Goal: Check status: Check status

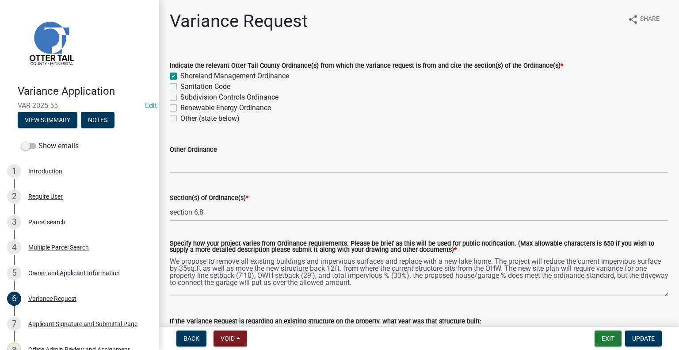
scroll to position [133, 0]
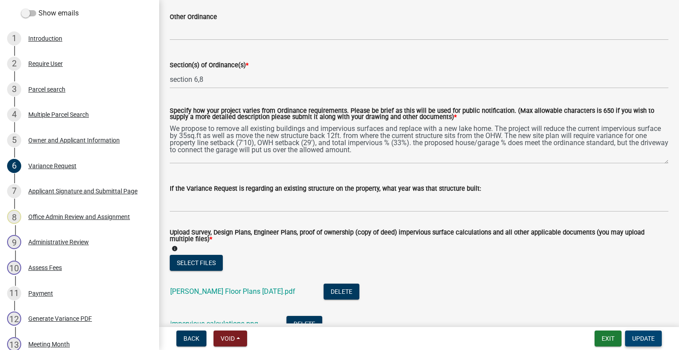
click at [635, 334] on button "Update" at bounding box center [643, 338] width 37 height 16
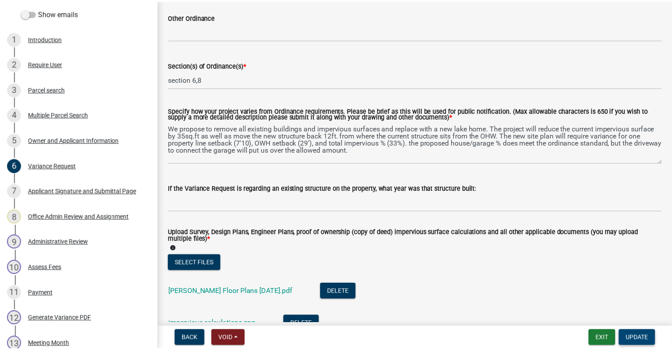
scroll to position [0, 0]
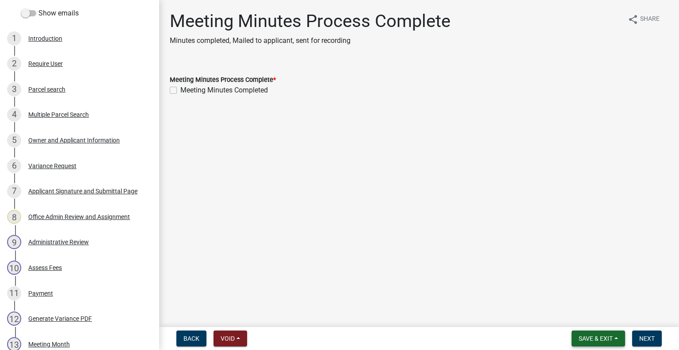
click at [595, 338] on span "Save & Exit" at bounding box center [596, 338] width 34 height 7
click at [577, 315] on button "Save & Exit" at bounding box center [589, 315] width 71 height 21
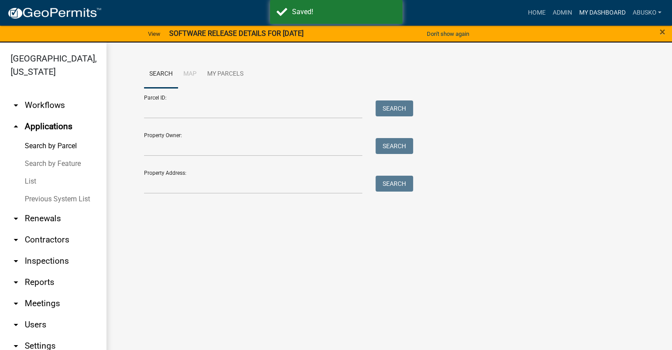
click at [596, 14] on link "My Dashboard" at bounding box center [602, 12] width 53 height 17
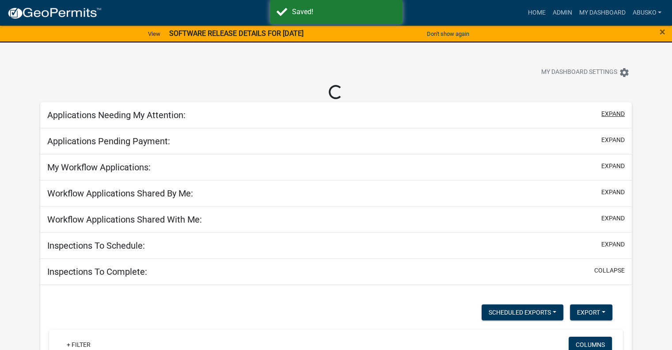
click at [616, 115] on button "expand" at bounding box center [613, 113] width 23 height 9
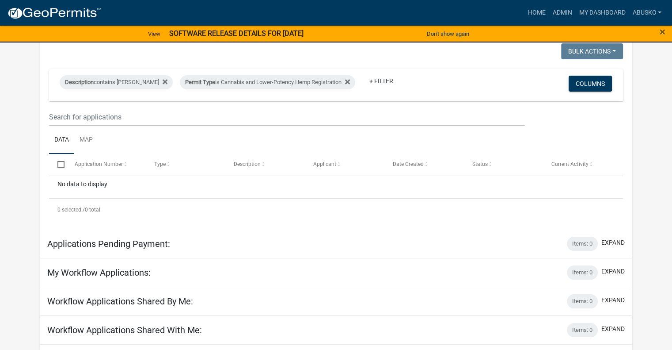
scroll to position [88, 0]
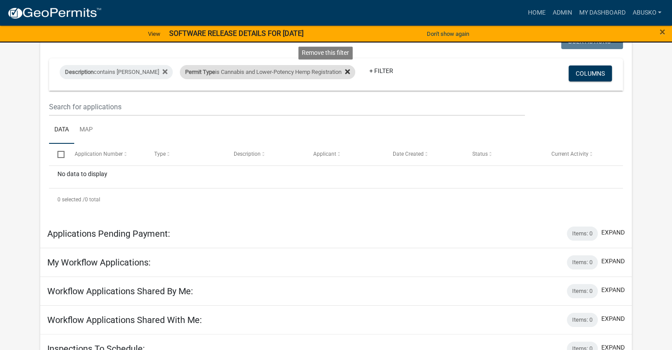
click at [345, 71] on icon at bounding box center [347, 71] width 5 height 5
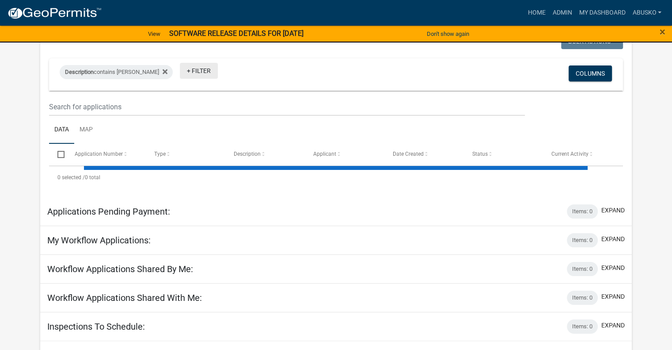
select select "1: 25"
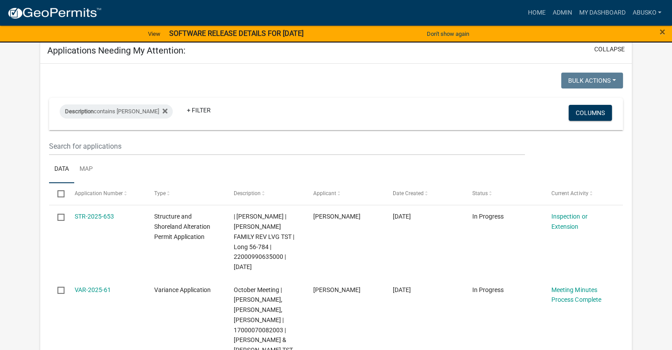
scroll to position [0, 0]
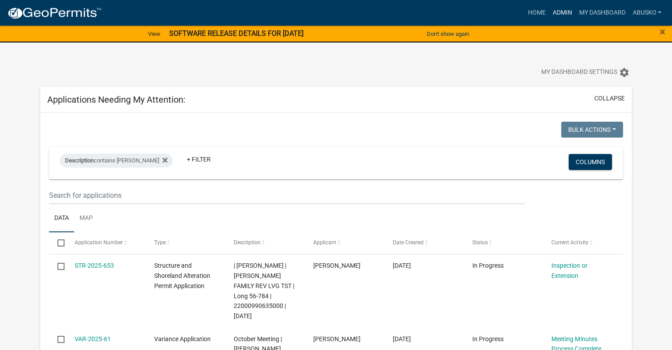
click at [558, 11] on link "Admin" at bounding box center [562, 12] width 27 height 17
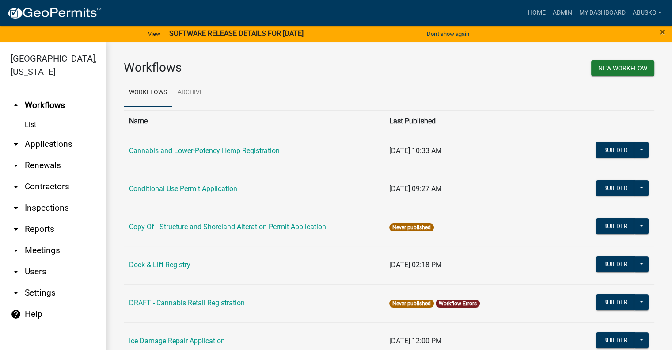
click at [66, 145] on link "arrow_drop_down Applications" at bounding box center [53, 144] width 106 height 21
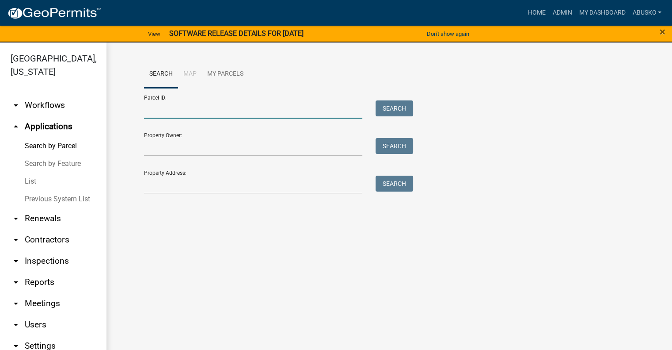
click at [186, 108] on input "Parcel ID:" at bounding box center [253, 109] width 219 height 18
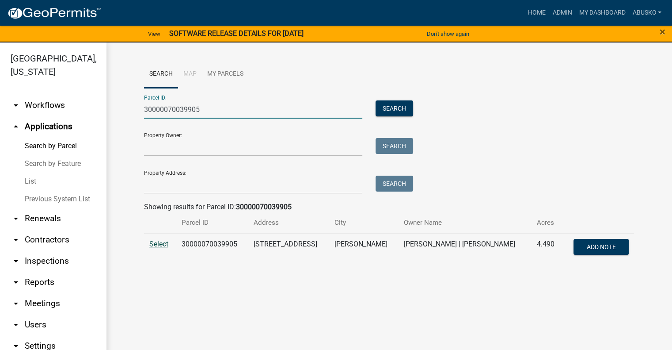
type input "30000070039905"
click at [162, 244] on span "Select" at bounding box center [158, 244] width 19 height 8
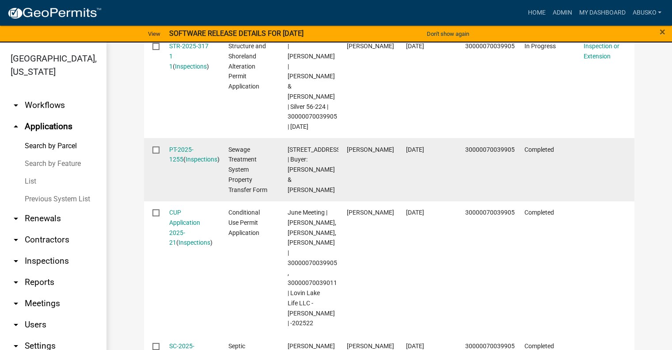
scroll to position [619, 0]
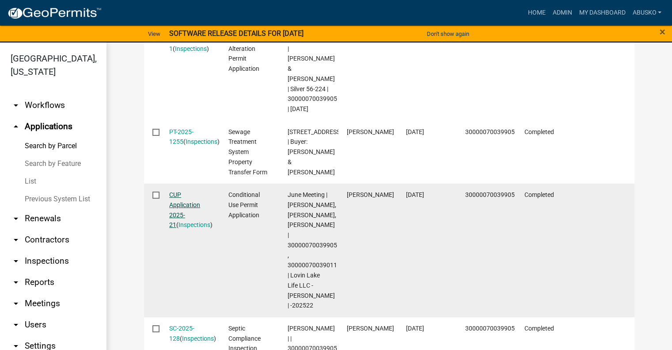
click at [173, 191] on link "CUP Application 2025-21" at bounding box center [184, 209] width 31 height 37
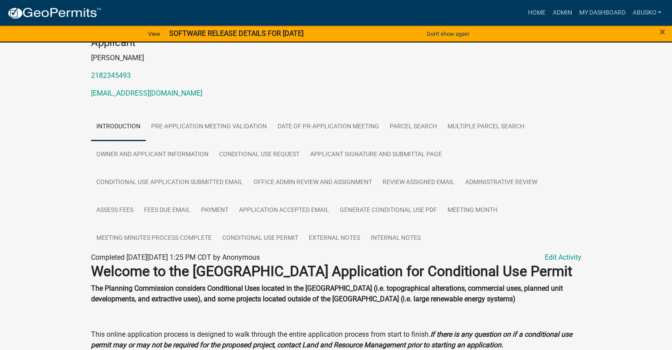
scroll to position [133, 0]
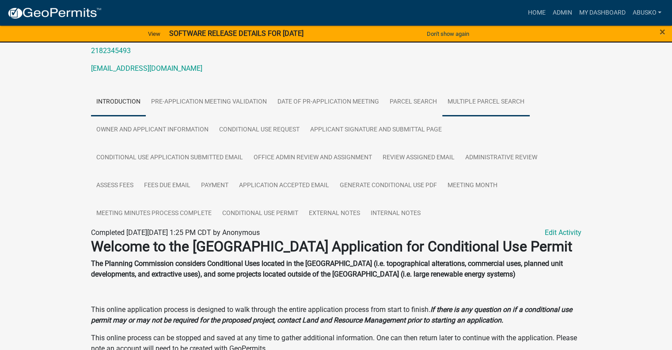
click at [464, 111] on link "Multiple Parcel Search" at bounding box center [487, 102] width 88 height 28
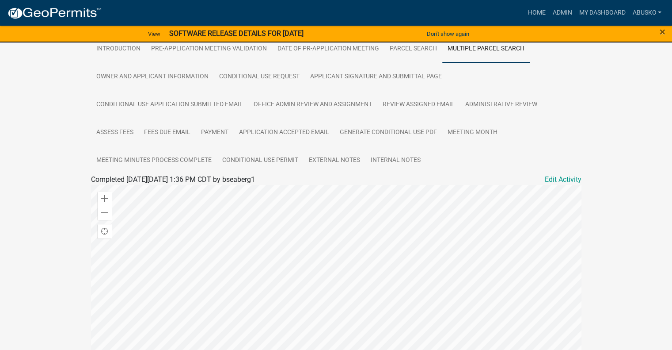
scroll to position [171, 0]
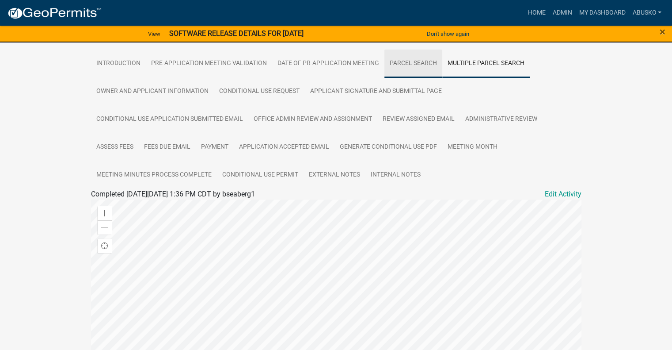
click at [415, 71] on link "Parcel search" at bounding box center [414, 64] width 58 height 28
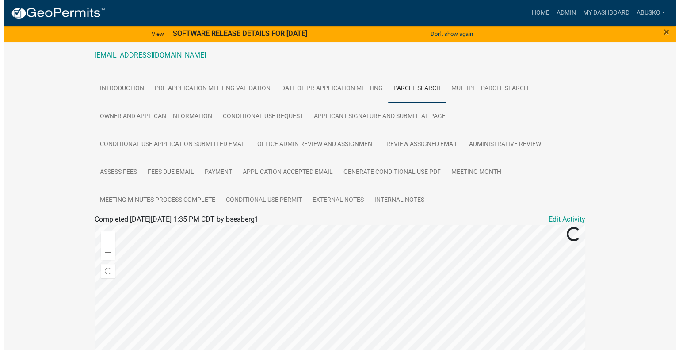
scroll to position [260, 0]
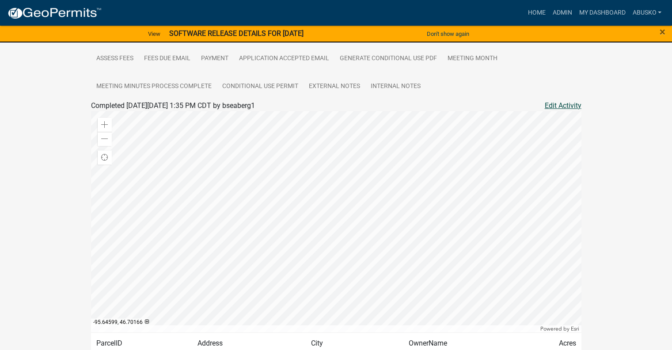
click at [560, 111] on link "Edit Activity" at bounding box center [563, 105] width 37 height 11
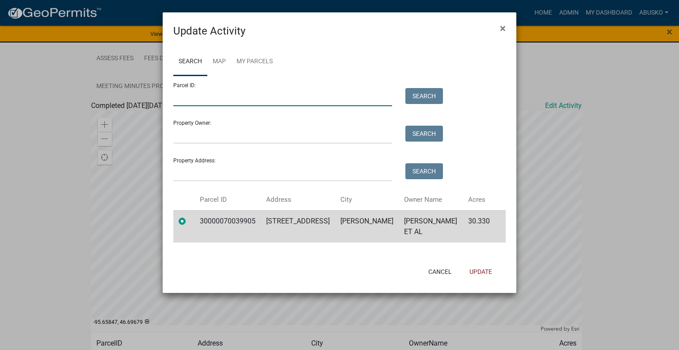
click at [208, 95] on input "Parcel ID:" at bounding box center [282, 97] width 219 height 18
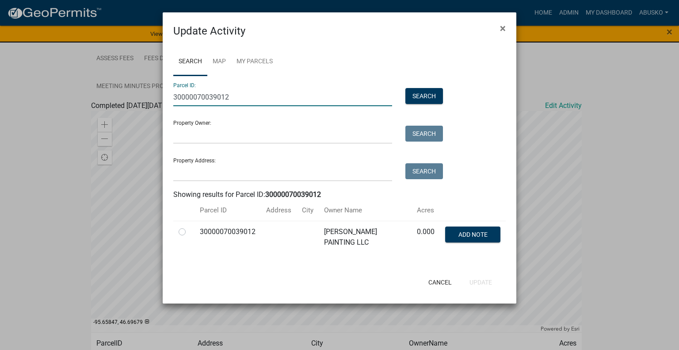
type input "30000070039012"
click at [189, 226] on label at bounding box center [189, 226] width 0 height 0
click at [189, 231] on input "radio" at bounding box center [192, 229] width 6 height 6
radio input "true"
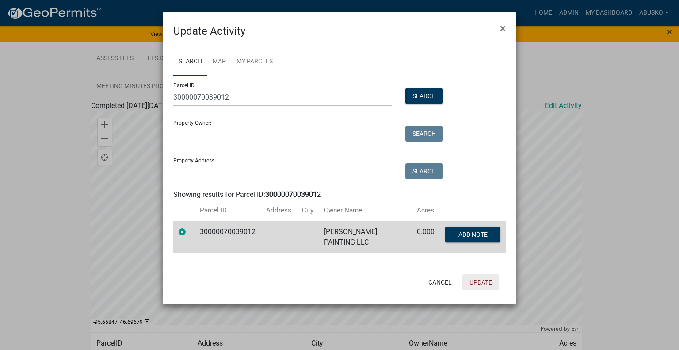
click at [476, 279] on button "Update" at bounding box center [480, 282] width 37 height 16
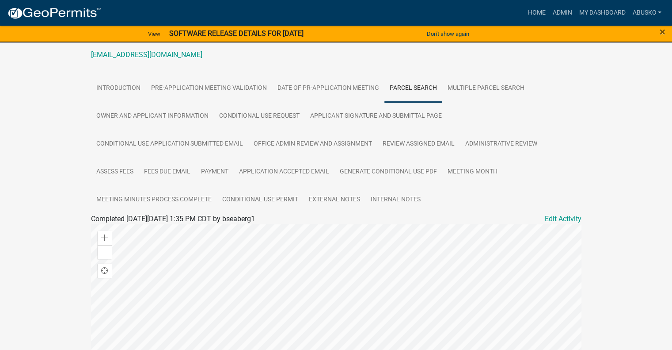
scroll to position [127, 0]
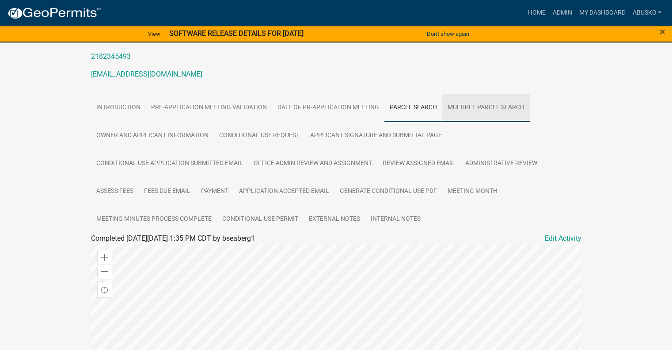
click at [487, 113] on link "Multiple Parcel Search" at bounding box center [487, 108] width 88 height 28
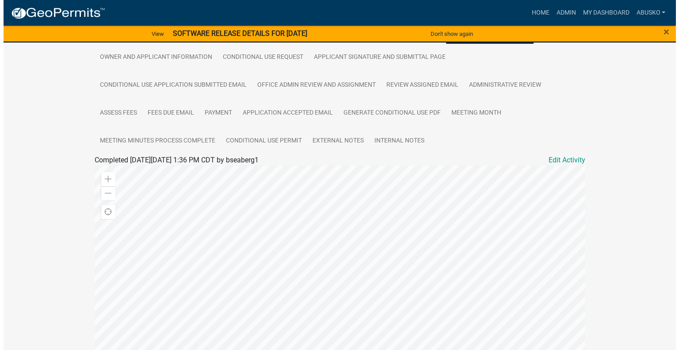
scroll to position [215, 0]
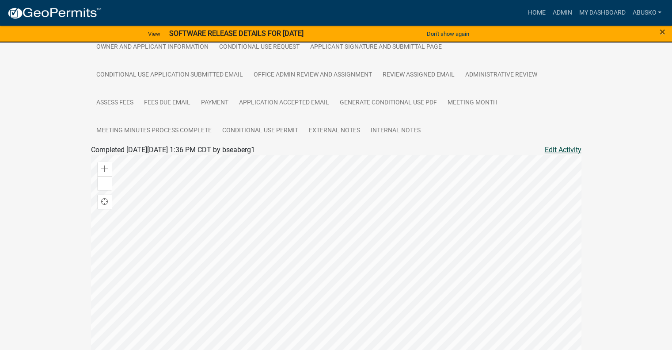
click at [562, 155] on link "Edit Activity" at bounding box center [563, 150] width 37 height 11
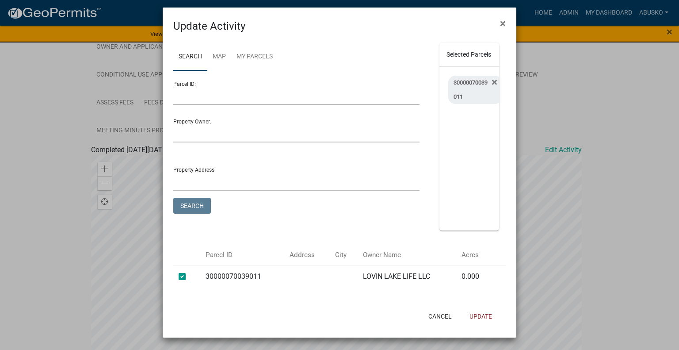
scroll to position [14, 0]
click at [189, 271] on label at bounding box center [189, 271] width 0 height 0
click at [189, 275] on input "checkbox" at bounding box center [192, 274] width 6 height 6
checkbox input "false"
click at [481, 314] on button "Update" at bounding box center [480, 316] width 37 height 16
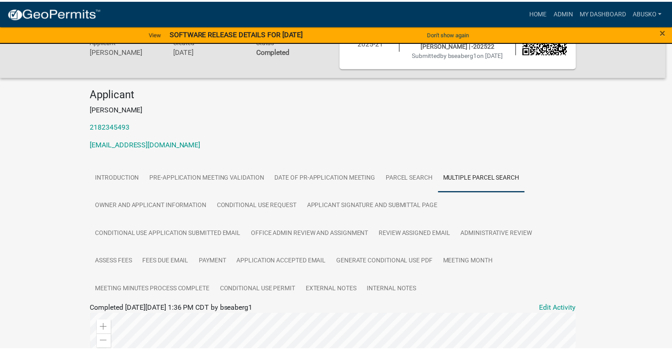
scroll to position [215, 0]
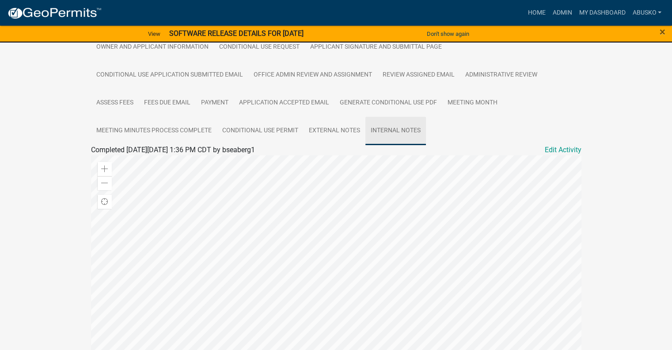
click at [390, 138] on link "Internal Notes" at bounding box center [396, 131] width 61 height 28
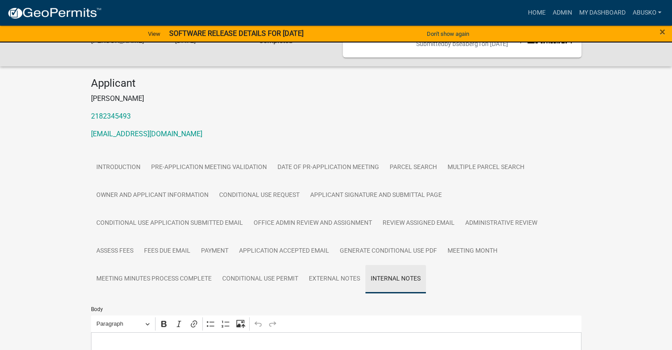
scroll to position [212, 0]
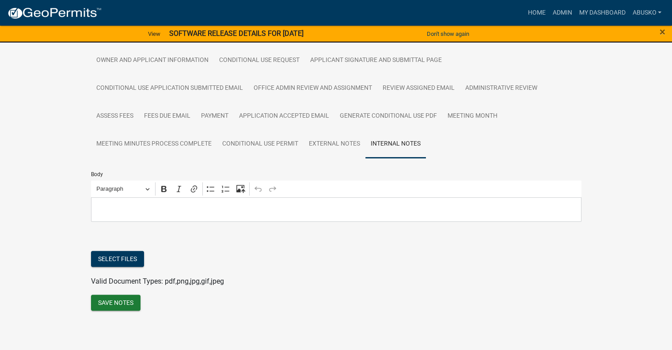
click at [109, 207] on p "Editor editing area: main. Press Alt+0 for help." at bounding box center [335, 209] width 481 height 11
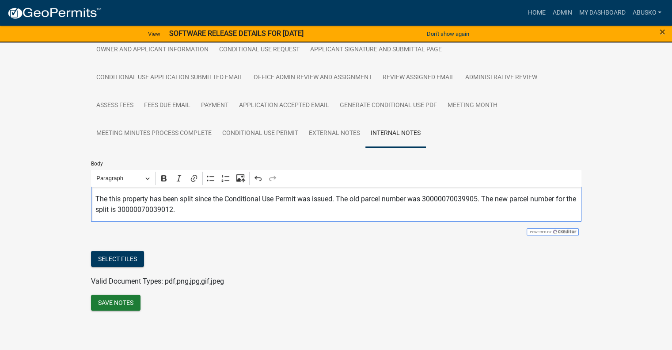
scroll to position [223, 0]
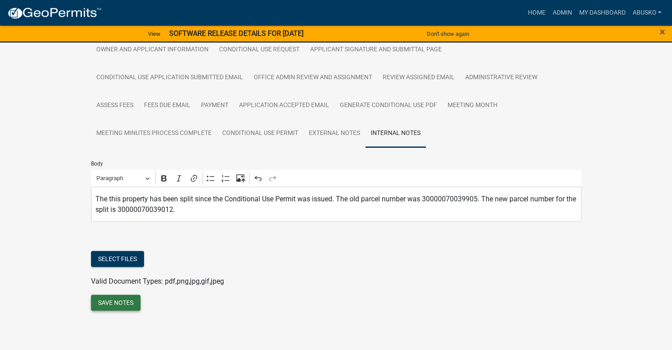
click at [123, 300] on button "Save Notes" at bounding box center [116, 302] width 50 height 16
click at [121, 302] on button "Save Notes" at bounding box center [116, 302] width 50 height 16
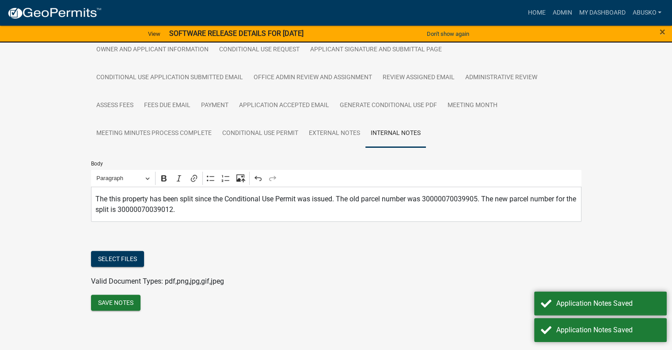
click at [461, 307] on div "Body Rich Text Editor Paragraph Bold Italic Link Bulleted List Numbered List Up…" at bounding box center [336, 229] width 491 height 165
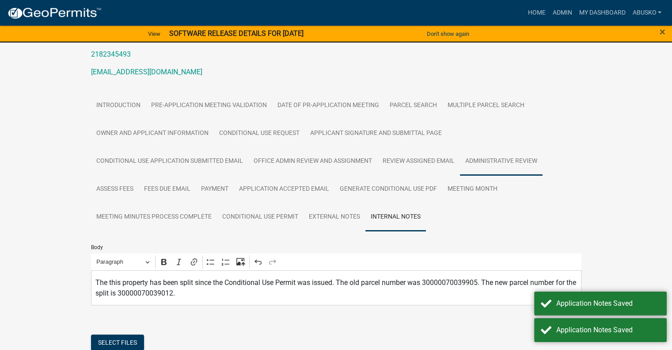
scroll to position [0, 0]
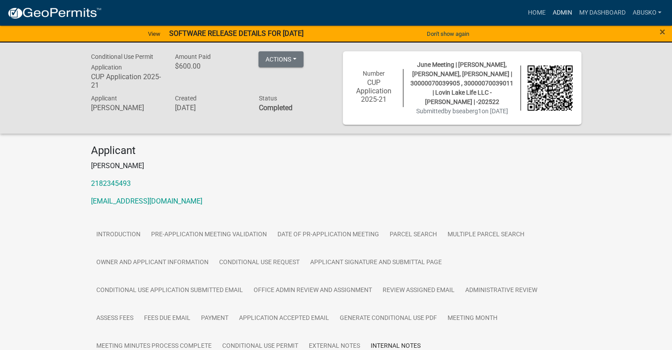
click at [561, 11] on link "Admin" at bounding box center [562, 12] width 27 height 17
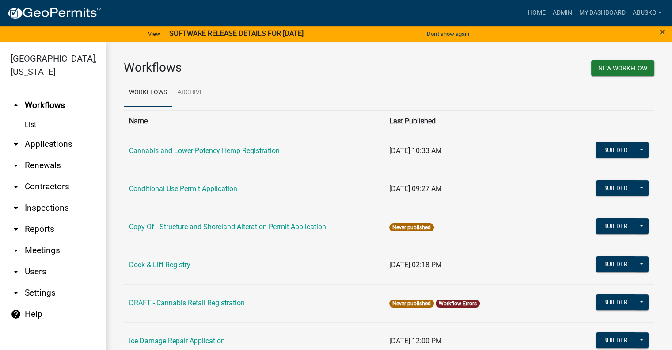
click at [53, 138] on link "arrow_drop_down Applications" at bounding box center [53, 144] width 106 height 21
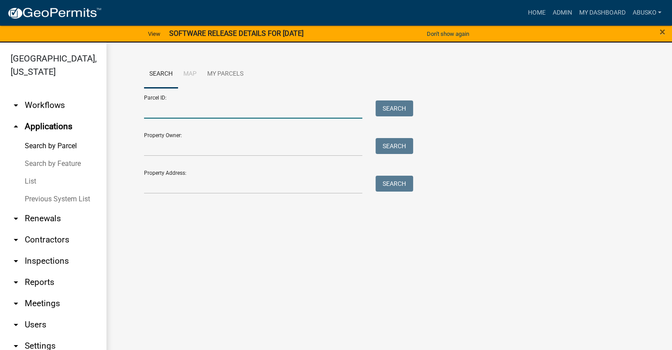
click at [173, 111] on input "Parcel ID:" at bounding box center [253, 109] width 219 height 18
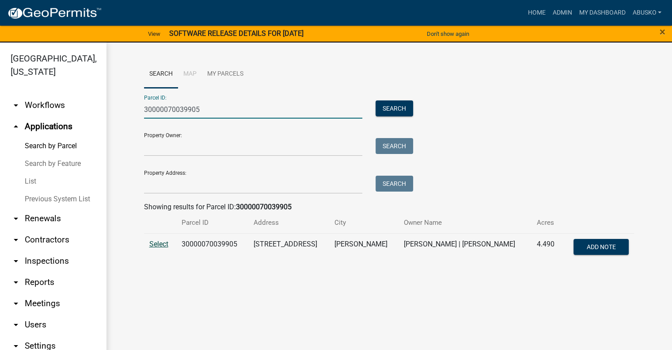
type input "30000070039905"
click at [166, 247] on span "Select" at bounding box center [158, 244] width 19 height 8
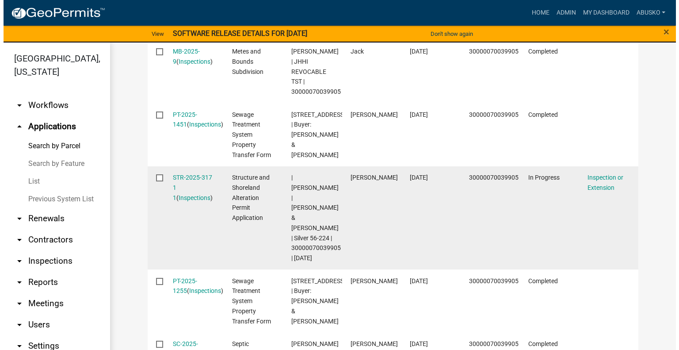
scroll to position [486, 0]
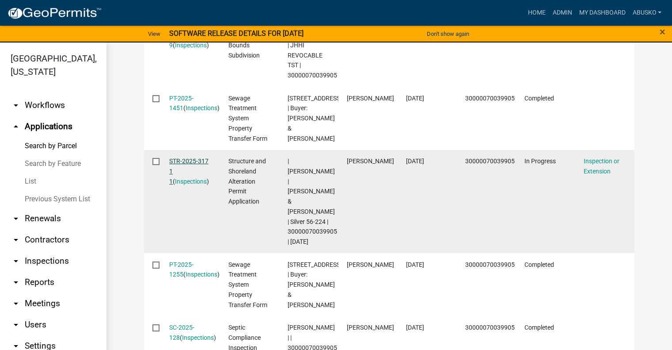
click at [182, 172] on link "STR-2025-317 1 1" at bounding box center [188, 170] width 39 height 27
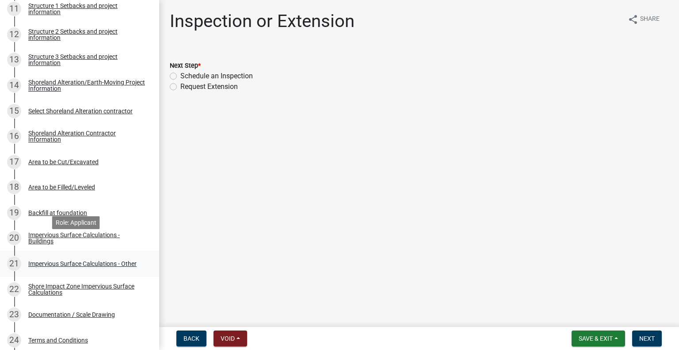
scroll to position [486, 0]
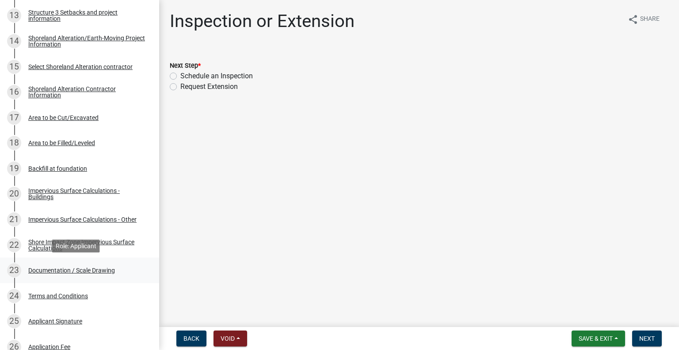
click at [85, 268] on div "Documentation / Scale Drawing" at bounding box center [71, 270] width 87 height 6
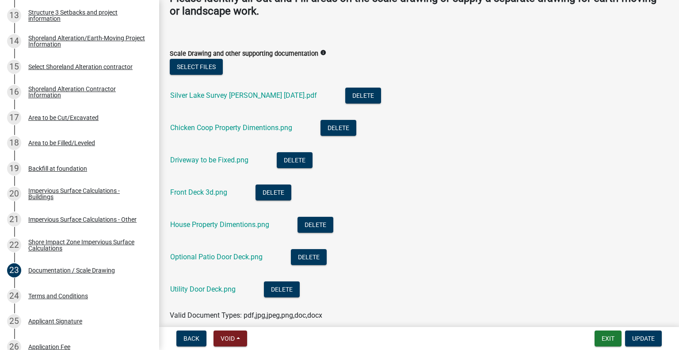
scroll to position [177, 0]
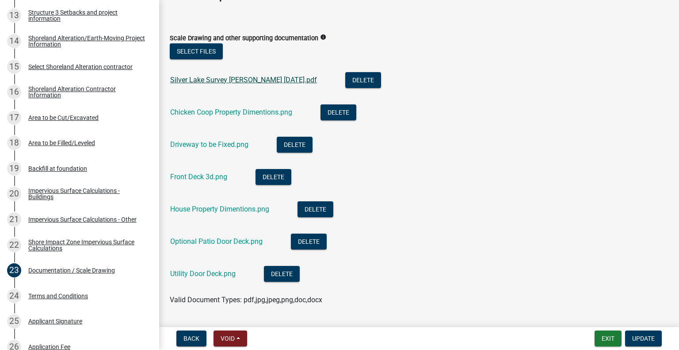
click at [228, 82] on link "Silver Lake Survey [PERSON_NAME] [DATE].pdf" at bounding box center [243, 80] width 147 height 8
click at [237, 114] on link "Chicken Coop Property Dimentions.png" at bounding box center [231, 112] width 122 height 8
click at [214, 144] on link "Driveway to be Fixed.png" at bounding box center [209, 144] width 78 height 8
click at [207, 208] on link "House Property Dimentions.png" at bounding box center [219, 209] width 99 height 8
click at [220, 275] on link "Utility Door Deck.png" at bounding box center [202, 273] width 65 height 8
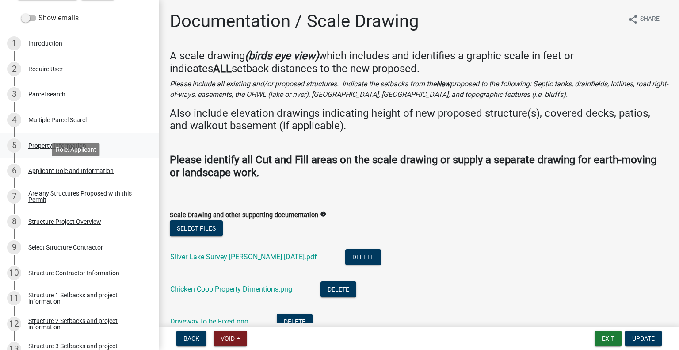
scroll to position [88, 0]
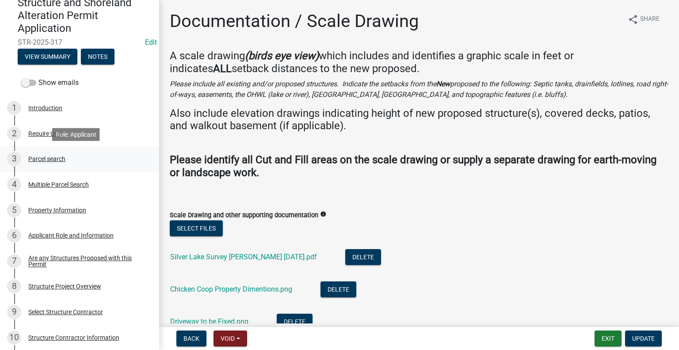
click at [53, 159] on div "Parcel search" at bounding box center [46, 159] width 37 height 6
